Goal: Task Accomplishment & Management: Use online tool/utility

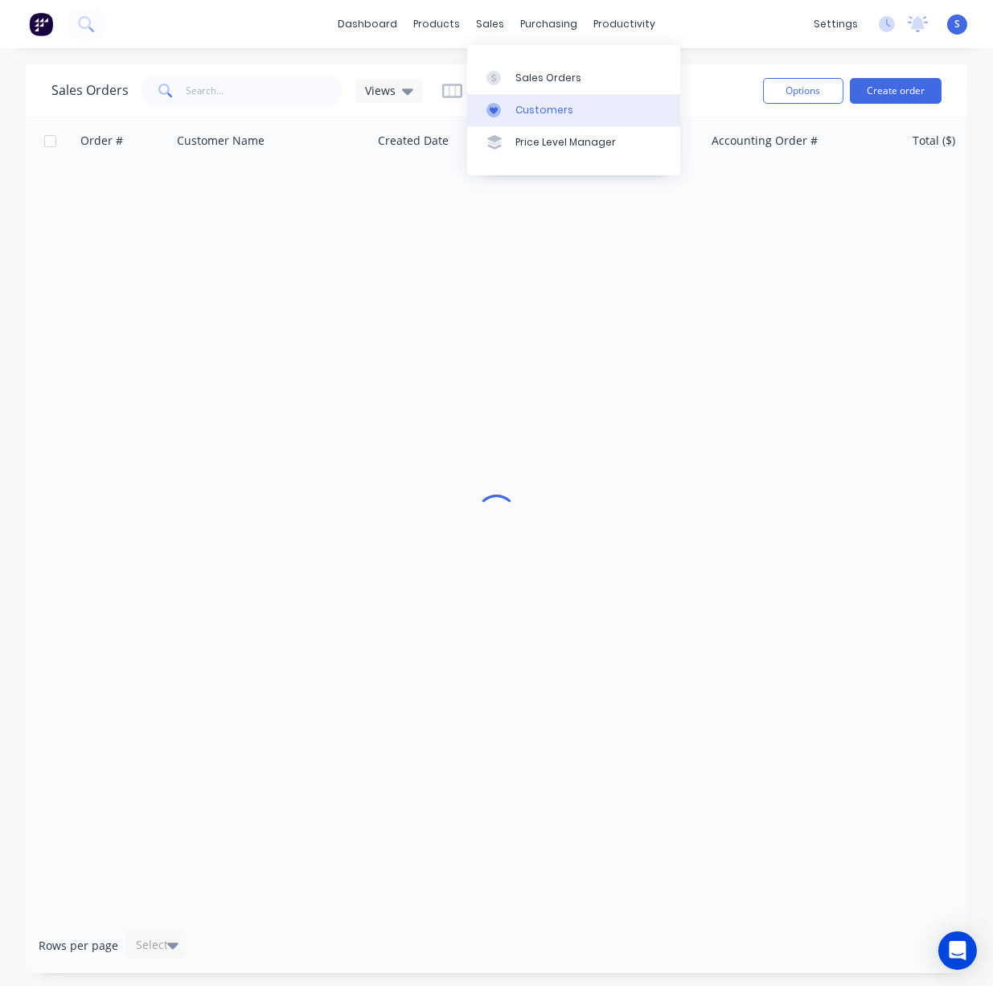
click at [533, 114] on div "Customers" at bounding box center [545, 110] width 58 height 14
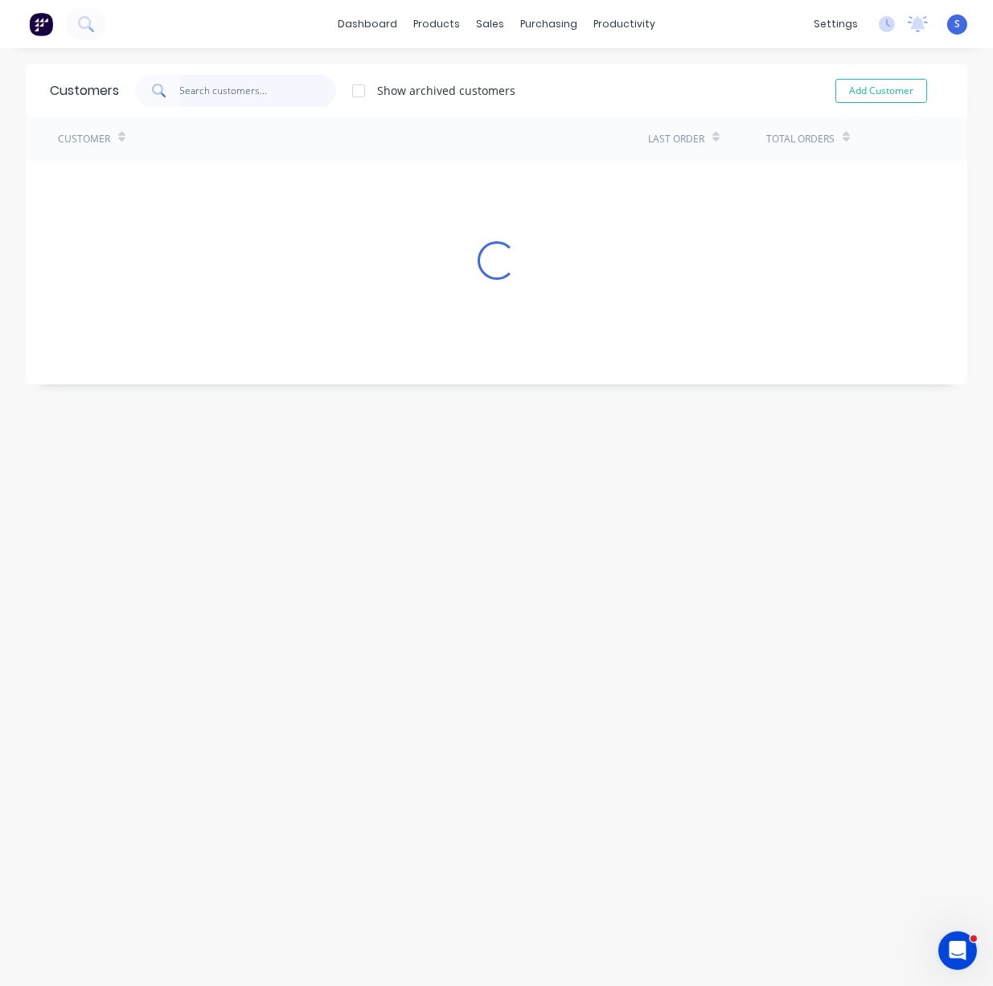
click at [263, 96] on input "text" at bounding box center [258, 91] width 157 height 32
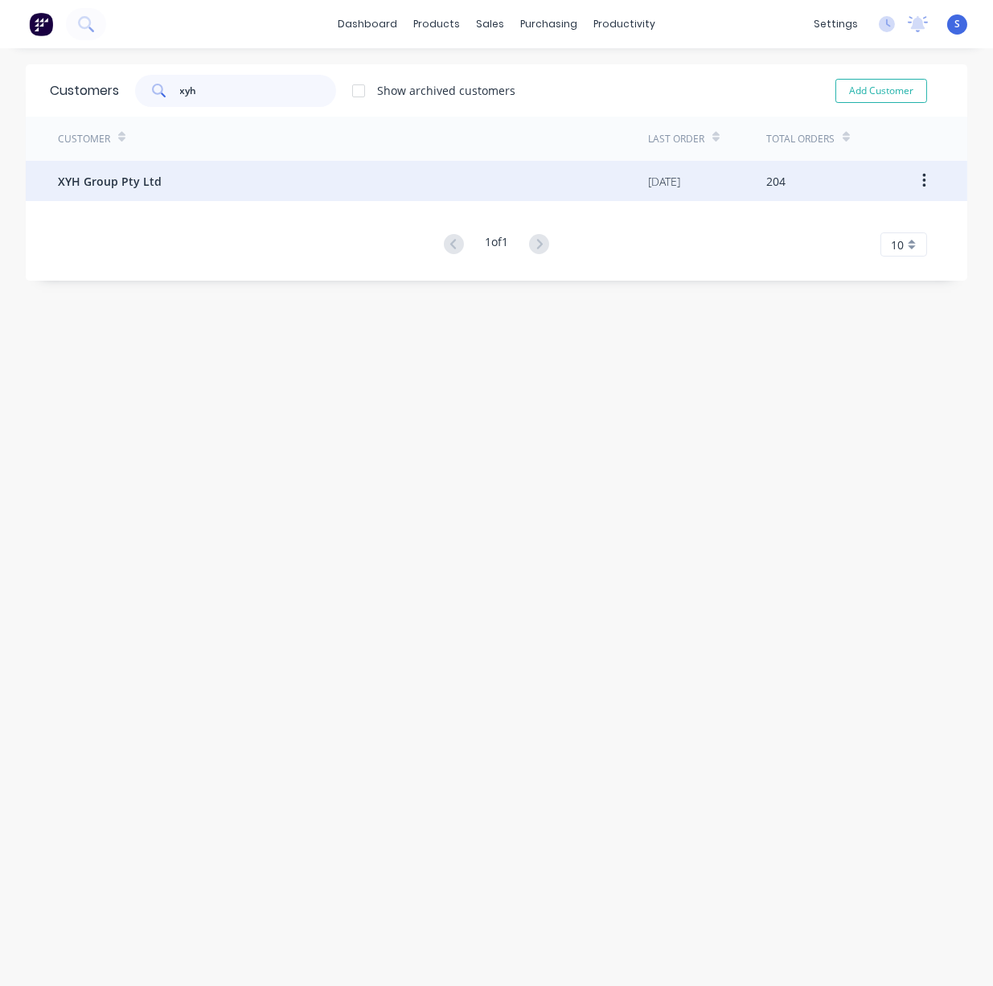
type input "xyh"
click at [198, 175] on div "XYH Group Pty Ltd" at bounding box center [353, 181] width 590 height 40
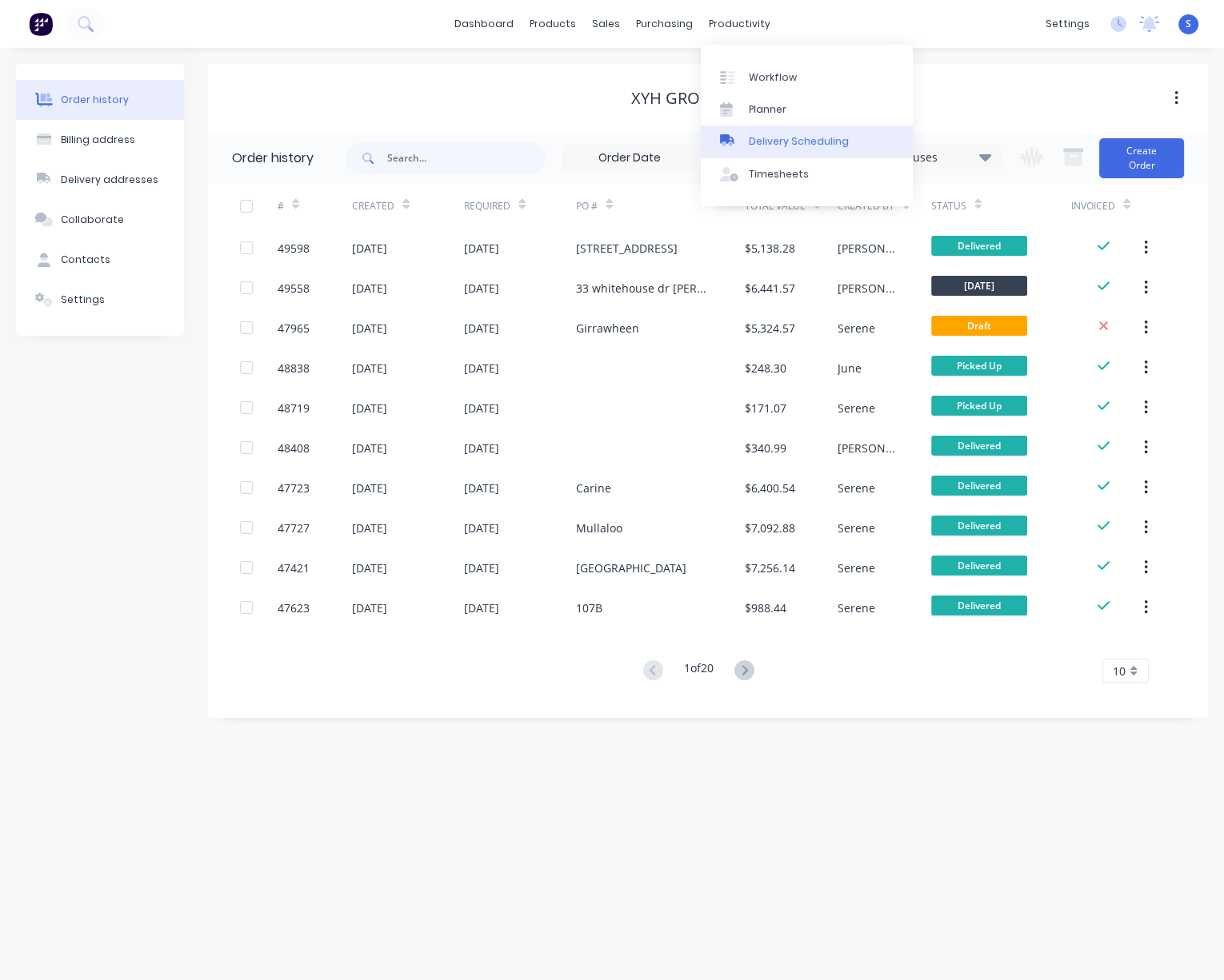
click at [774, 149] on div "Delivery Scheduling" at bounding box center [798, 141] width 100 height 14
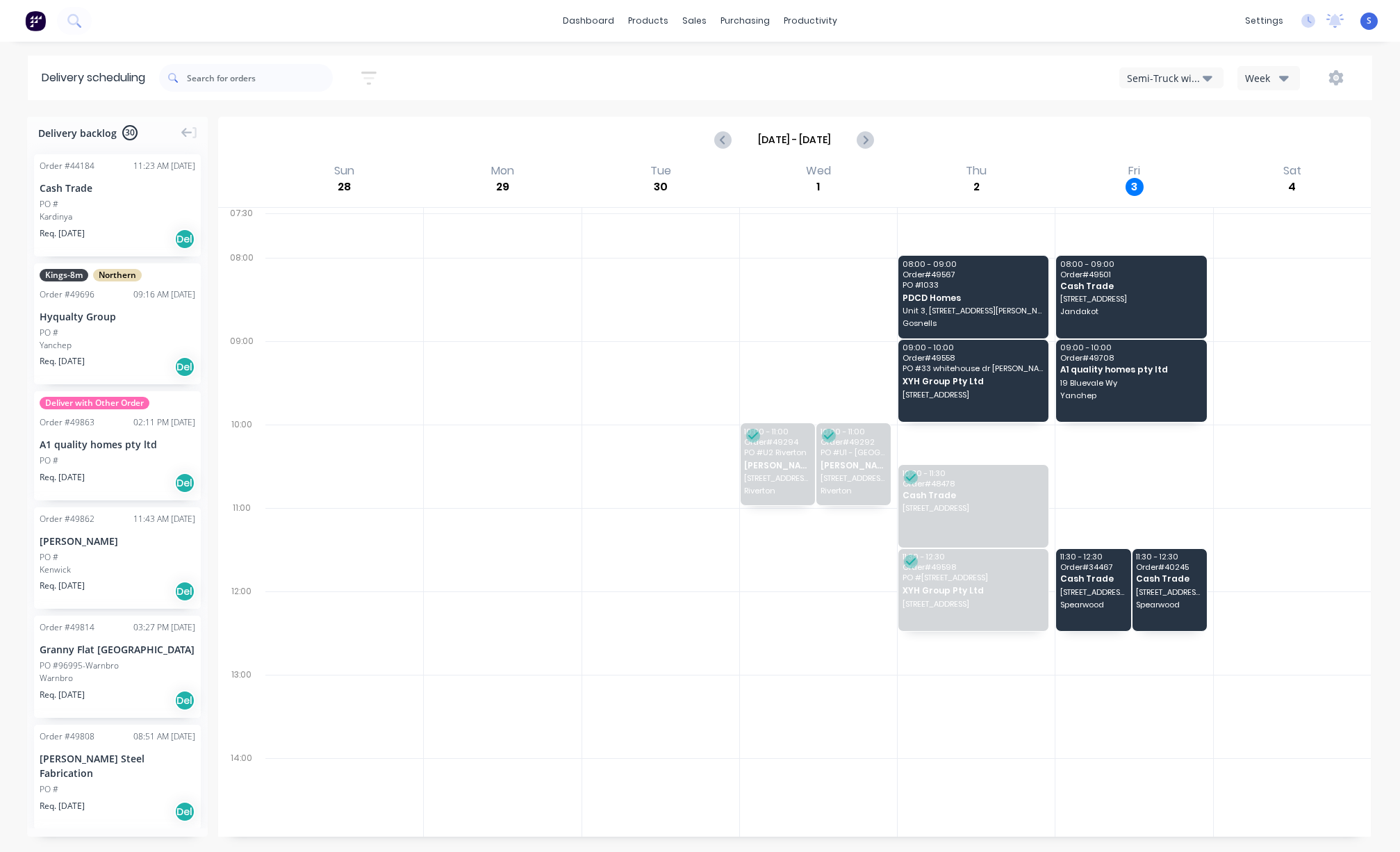
click at [858, 78] on div "Semi-Truck with Hiab" at bounding box center [1165, 78] width 76 height 15
click at [858, 144] on div "Steelframing Truck" at bounding box center [1188, 141] width 137 height 28
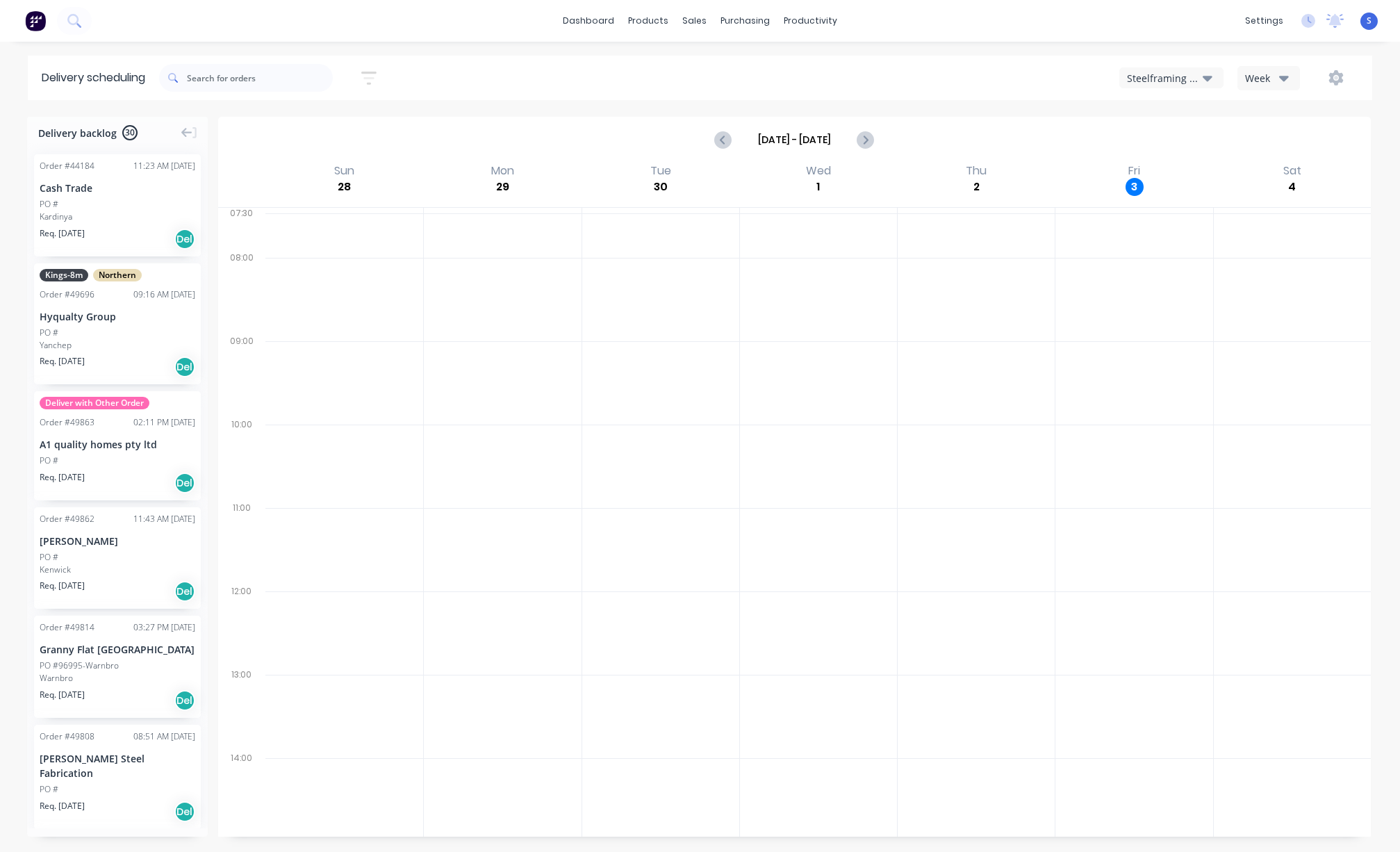
click at [858, 84] on div "Steelframing Truck" at bounding box center [1165, 78] width 76 height 15
click at [858, 118] on div "Semi-Truck with Hiab" at bounding box center [1188, 113] width 137 height 28
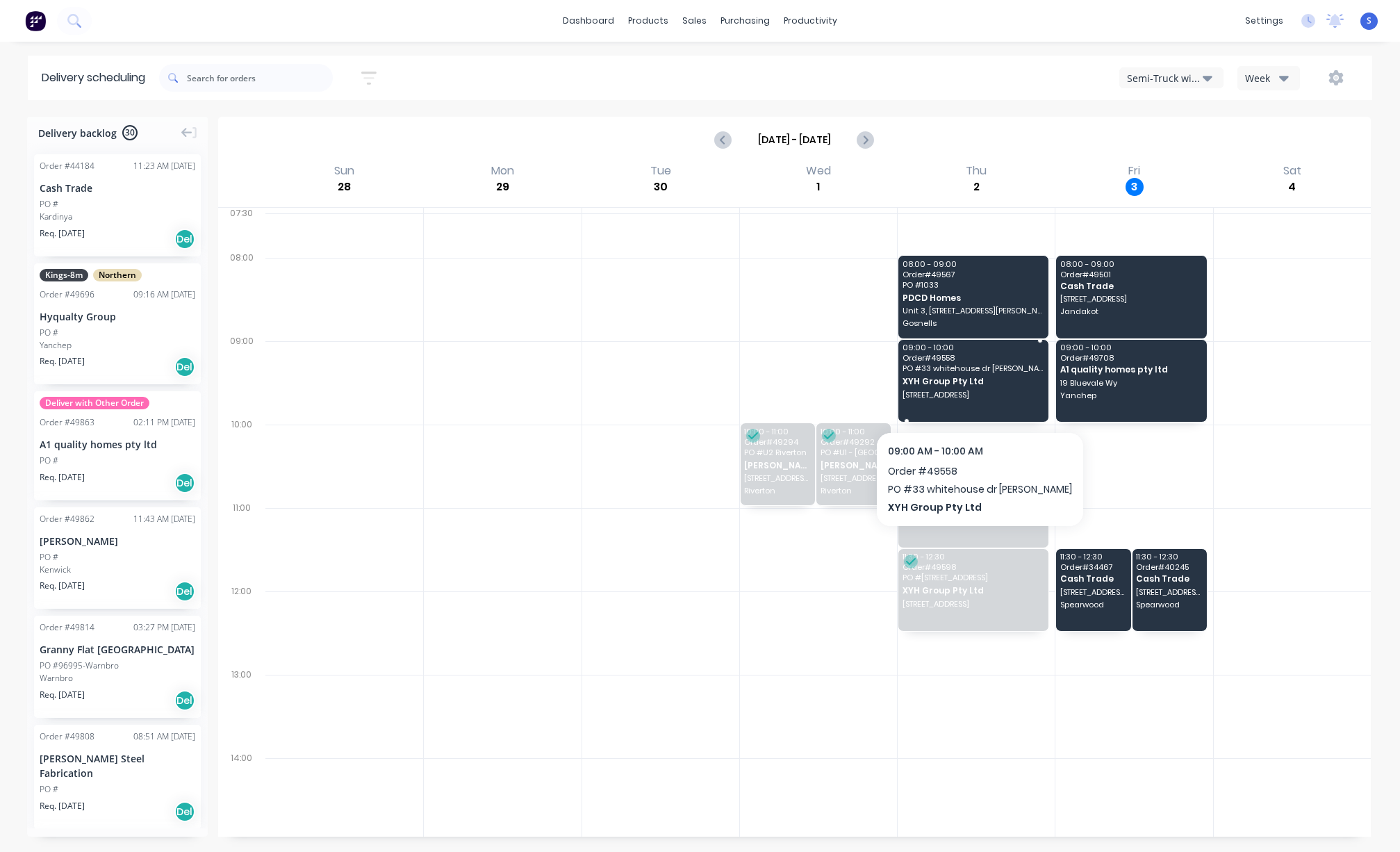
click at [858, 385] on span "XYH Group Pty Ltd" at bounding box center [972, 381] width 141 height 9
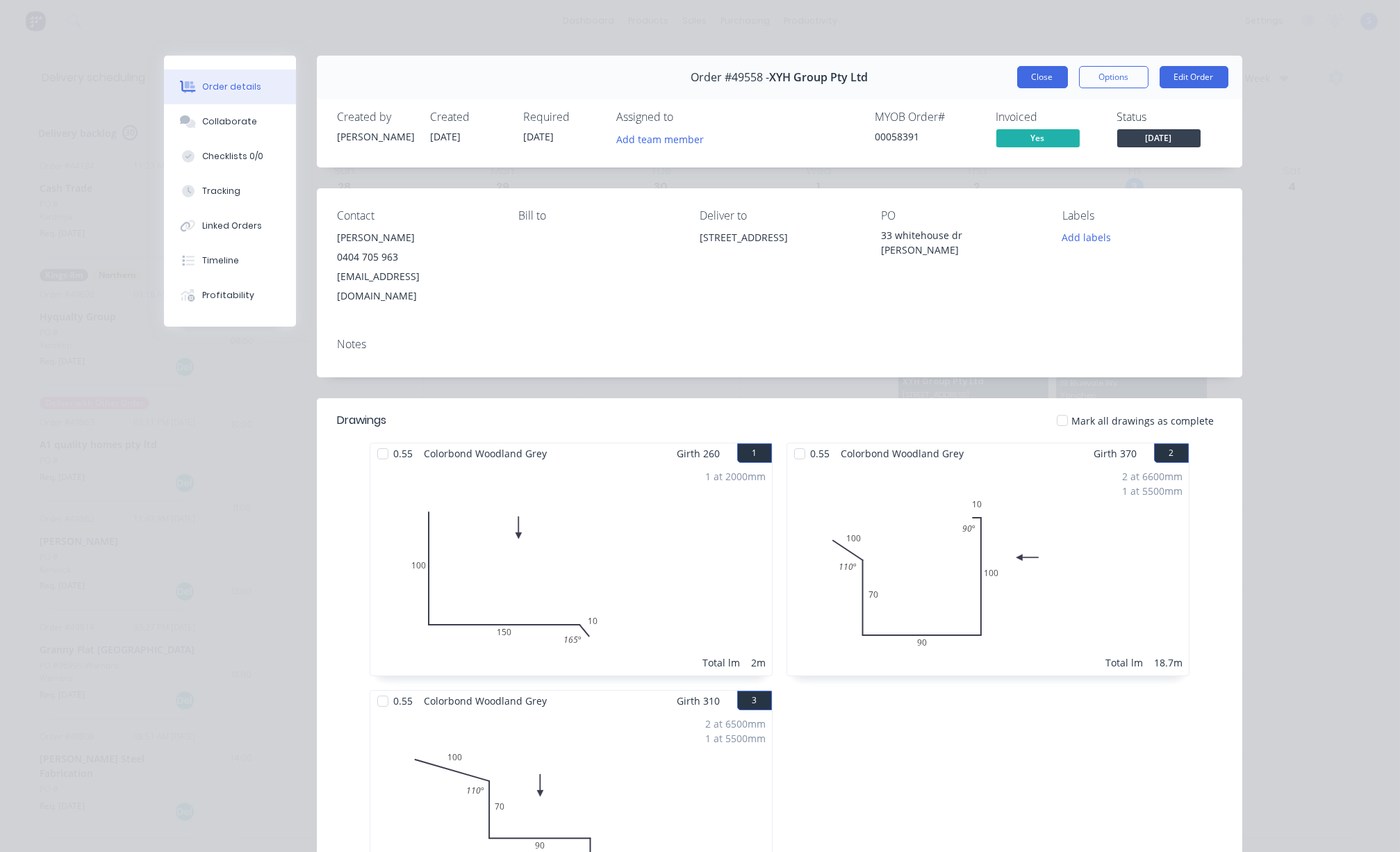
click at [858, 85] on button "Close" at bounding box center [1042, 77] width 51 height 22
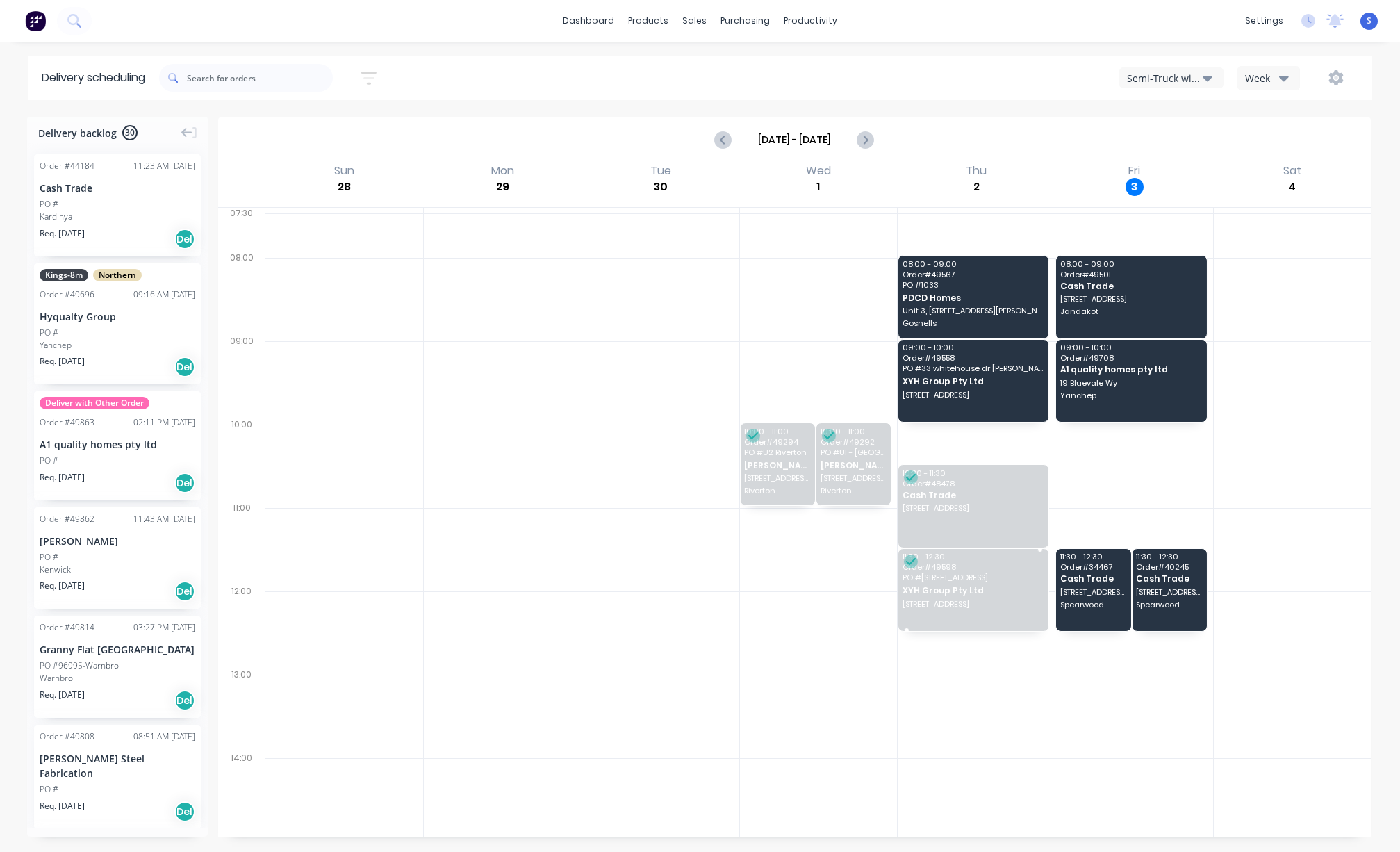
click at [858, 595] on span "XYH Group Pty Ltd" at bounding box center [972, 590] width 141 height 9
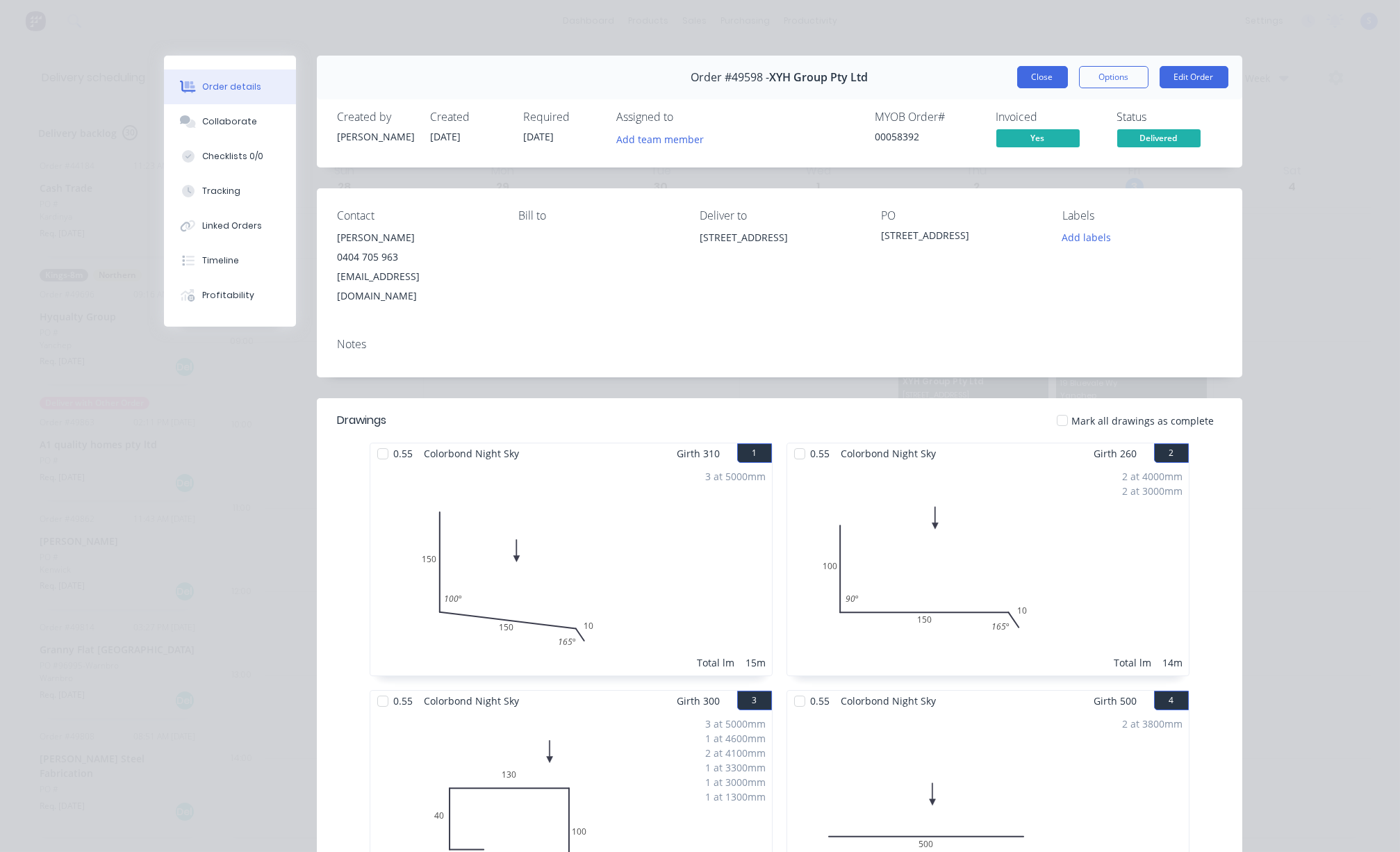
click at [858, 84] on button "Close" at bounding box center [1042, 77] width 51 height 22
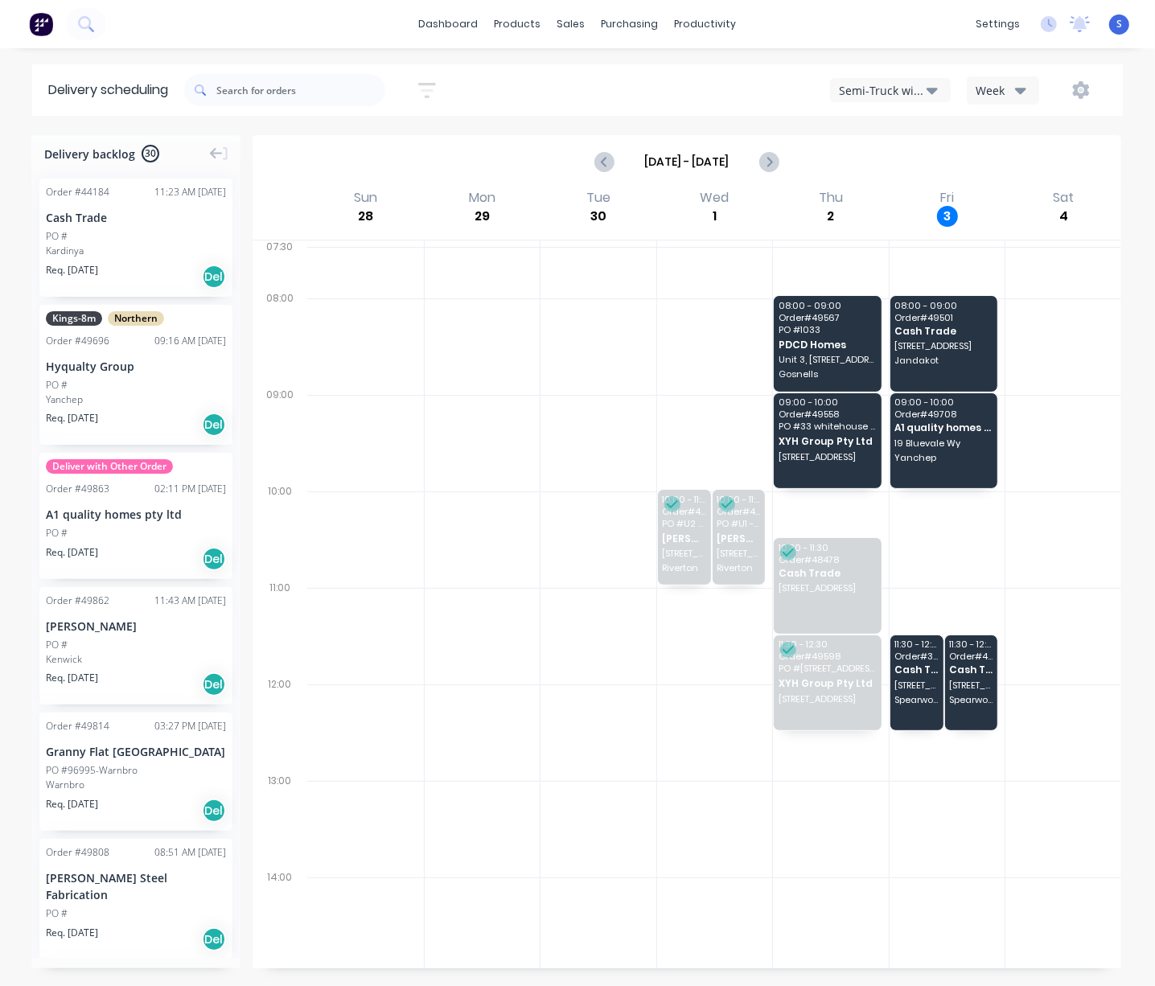
click at [387, 395] on div at bounding box center [365, 346] width 117 height 97
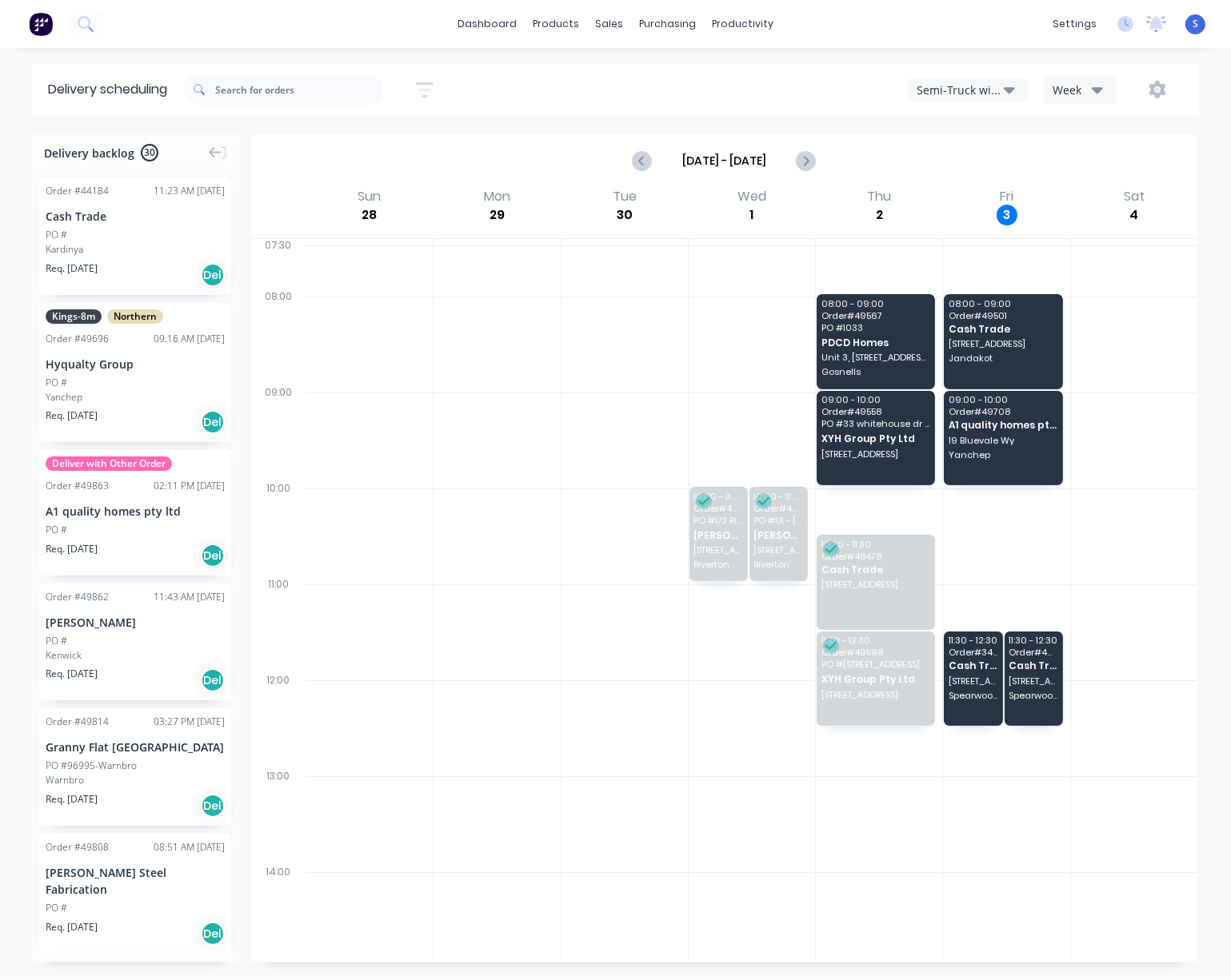
click at [11, 228] on div "Delivery backlog 30 Order # 44184 11:23 AM 03/10/25 Cash Trade PO # Kardinya Re…" at bounding box center [616, 556] width 1231 height 844
click at [16, 390] on div "Delivery backlog 30 Order # 44184 11:23 AM 03/10/25 Cash Trade PO # Kardinya Re…" at bounding box center [616, 556] width 1231 height 844
